Goal: Navigation & Orientation: Find specific page/section

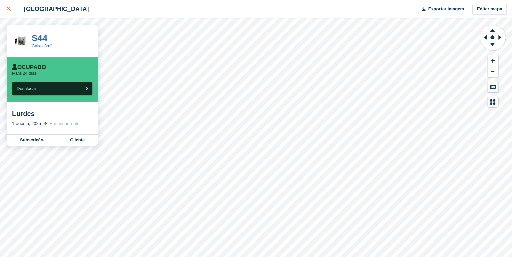
click at [7, 9] on icon at bounding box center [9, 9] width 4 height 4
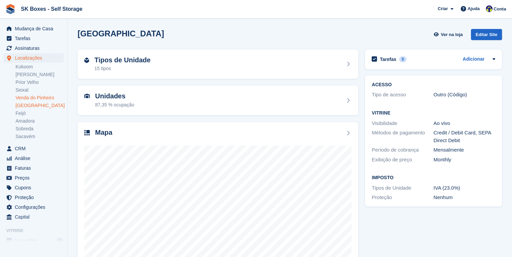
click at [32, 97] on link "Venda do Pinheiro" at bounding box center [40, 98] width 48 height 6
